Goal: Task Accomplishment & Management: Manage account settings

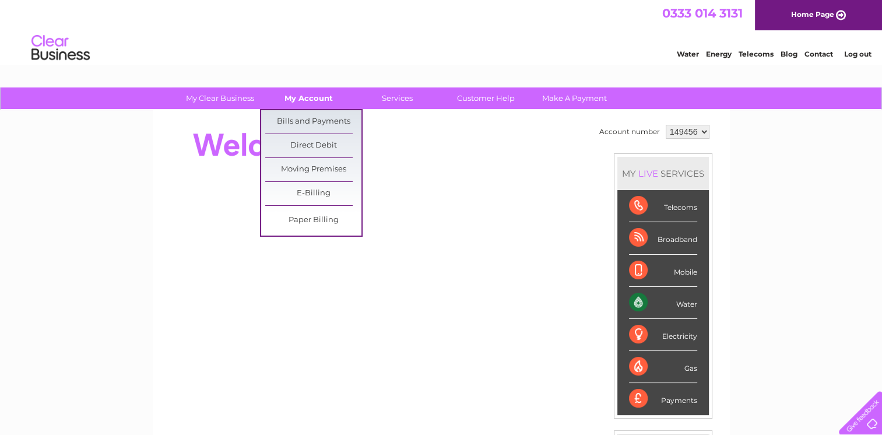
click at [307, 99] on link "My Account" at bounding box center [309, 98] width 96 height 22
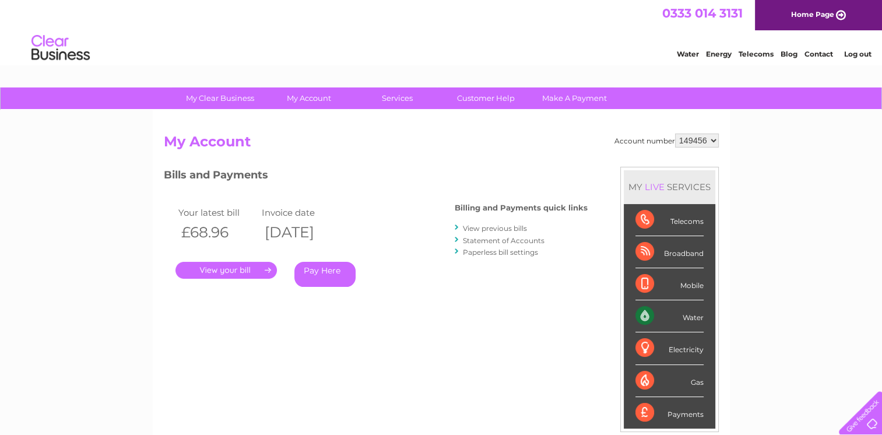
click at [480, 236] on link "Statement of Accounts" at bounding box center [504, 240] width 82 height 9
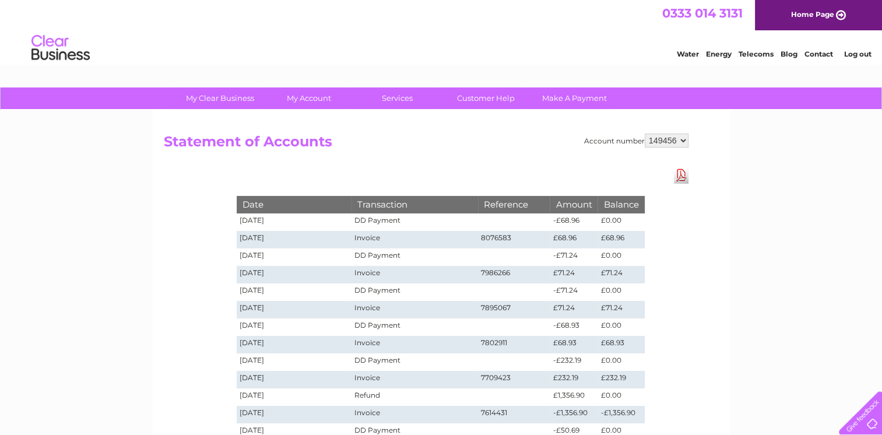
drag, startPoint x: 886, startPoint y: 127, endPoint x: 866, endPoint y: 42, distance: 87.5
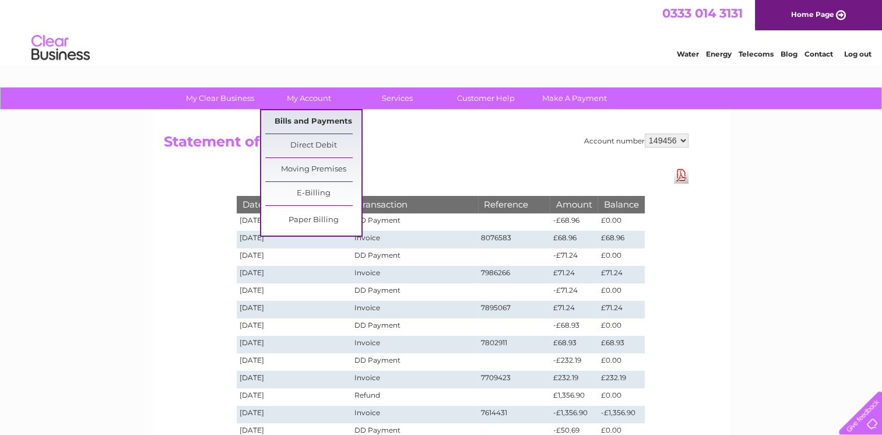
click at [312, 122] on link "Bills and Payments" at bounding box center [313, 121] width 96 height 23
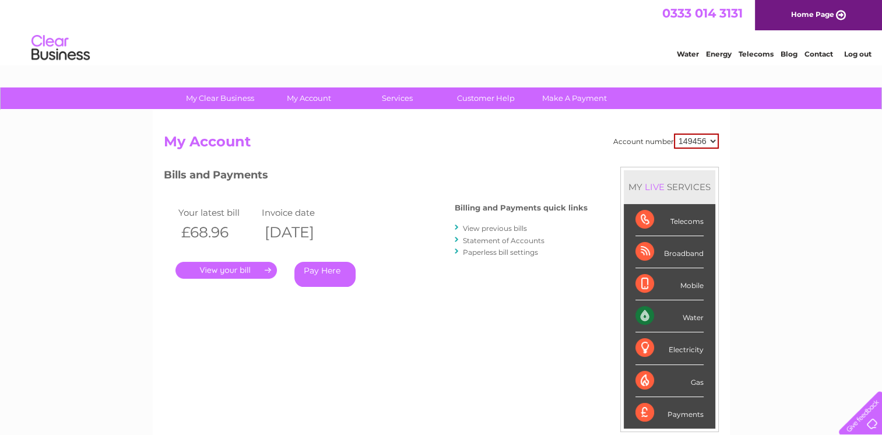
click at [491, 227] on link "View previous bills" at bounding box center [495, 228] width 64 height 9
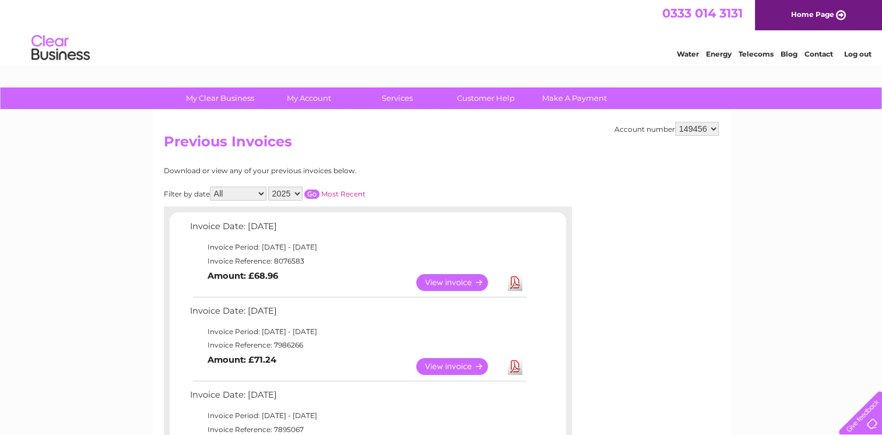
click at [297, 192] on select "2025 2024 2023 2022" at bounding box center [285, 194] width 34 height 14
click at [269, 187] on select "2025 2024 2023 2022" at bounding box center [285, 194] width 34 height 14
click at [312, 194] on input "button" at bounding box center [311, 193] width 15 height 9
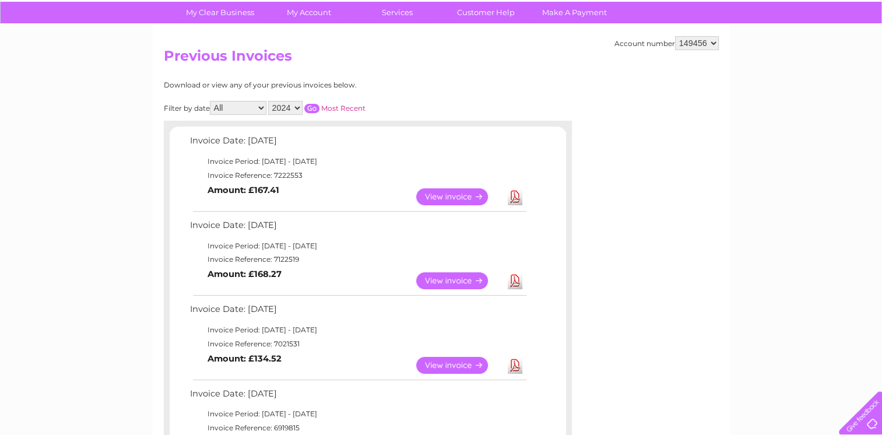
scroll to position [80, 0]
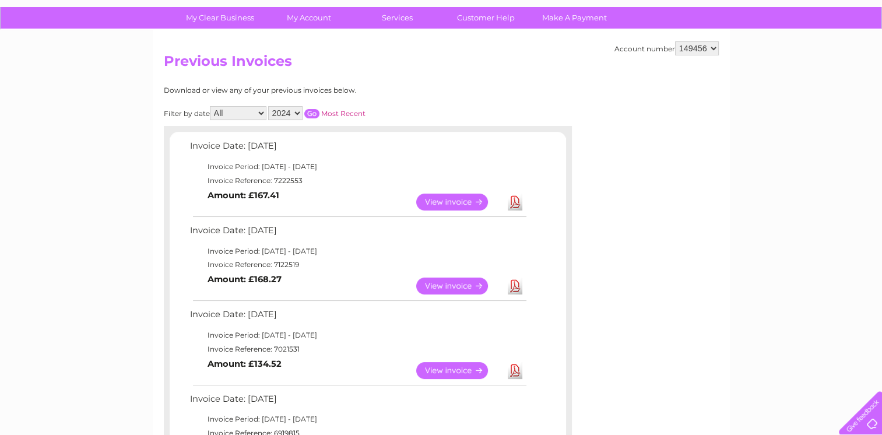
click at [300, 108] on select "2025 2024 2023 2022" at bounding box center [285, 113] width 34 height 14
click at [269, 106] on select "2025 2024 2023 2022" at bounding box center [285, 113] width 34 height 14
click at [310, 115] on input "button" at bounding box center [311, 113] width 15 height 9
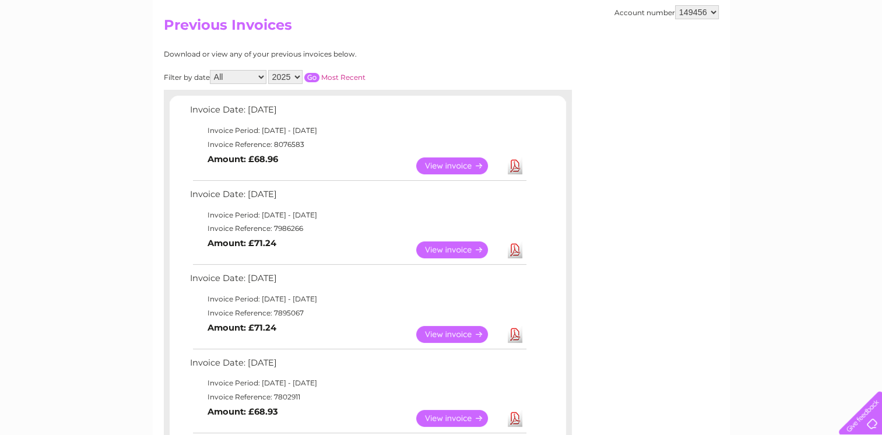
scroll to position [96, 0]
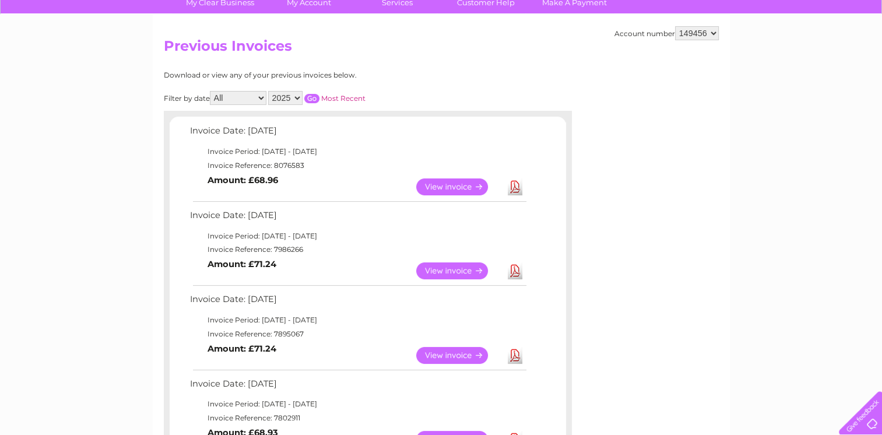
drag, startPoint x: 867, startPoint y: 58, endPoint x: 866, endPoint y: 47, distance: 10.6
click at [298, 95] on select "2025 2024 2023 2022" at bounding box center [285, 98] width 34 height 14
select select "2024"
click at [269, 91] on select "2025 2024 2023 2022" at bounding box center [285, 98] width 34 height 14
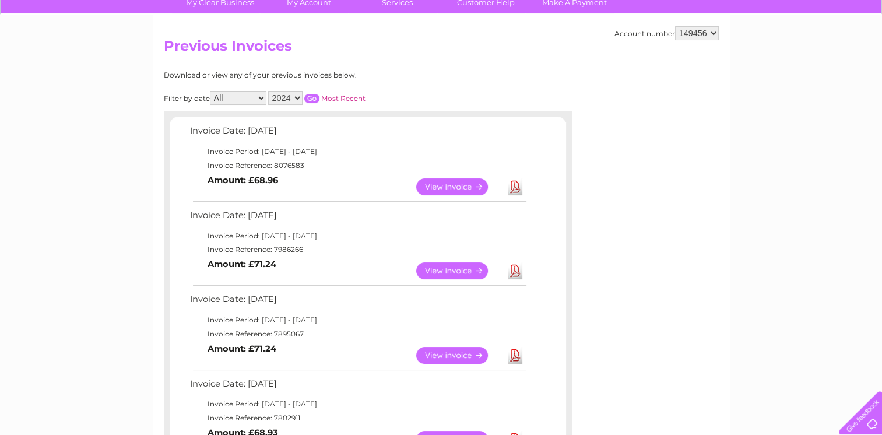
click at [310, 99] on input "button" at bounding box center [311, 98] width 15 height 9
click at [440, 272] on link "View" at bounding box center [459, 270] width 86 height 17
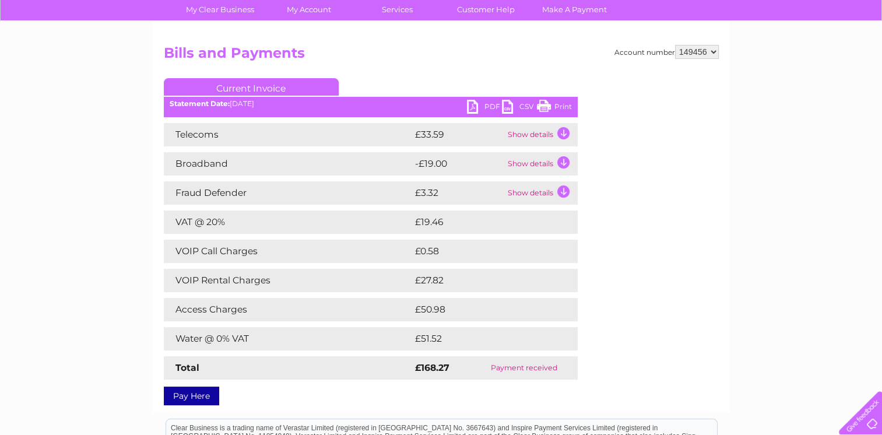
scroll to position [89, 0]
